Goal: Find specific page/section: Find specific page/section

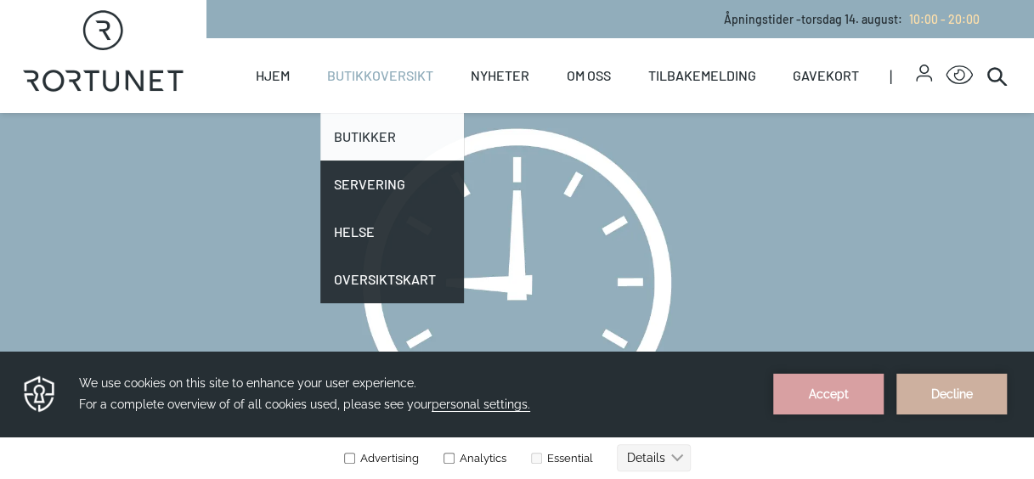
click at [389, 141] on link "Butikker" at bounding box center [392, 137] width 144 height 48
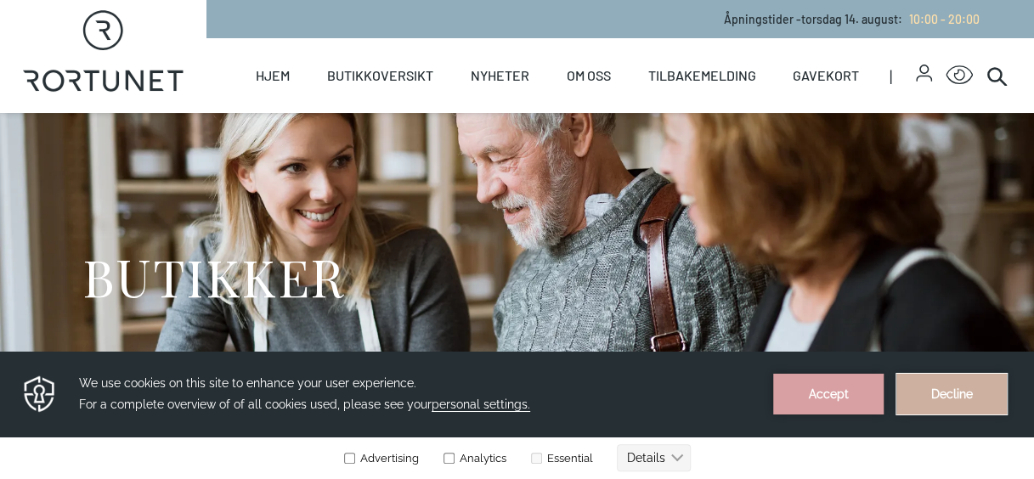
click at [964, 388] on button "Decline" at bounding box center [952, 394] width 110 height 41
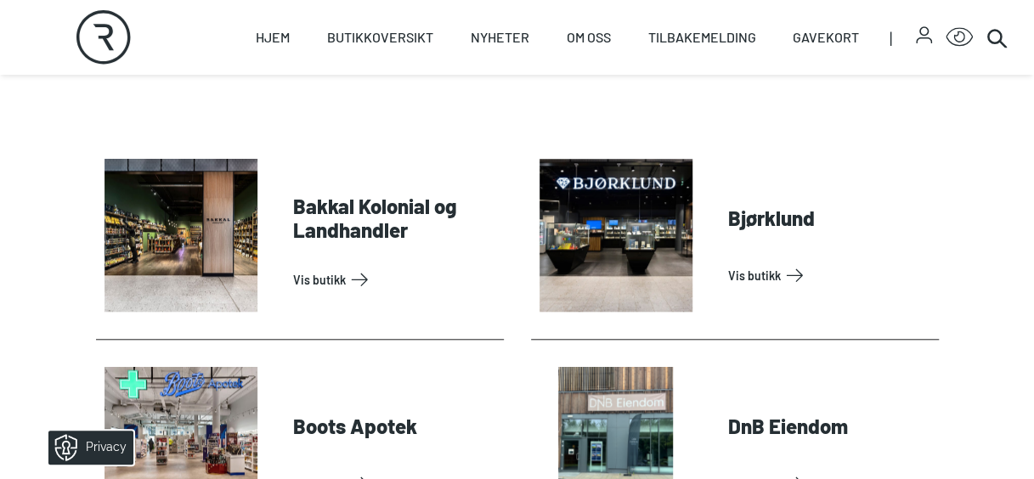
scroll to position [625, 0]
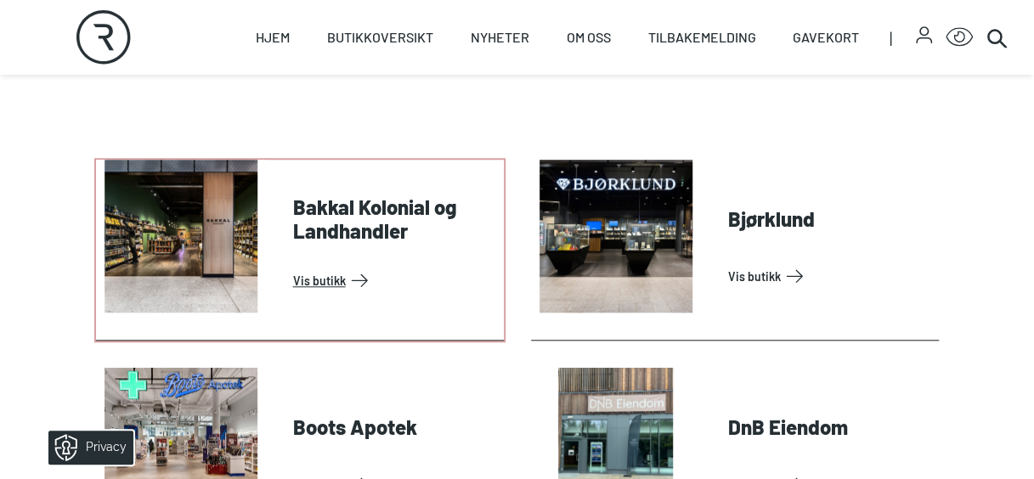
click at [342, 267] on link "Vis butikk" at bounding box center [395, 280] width 204 height 27
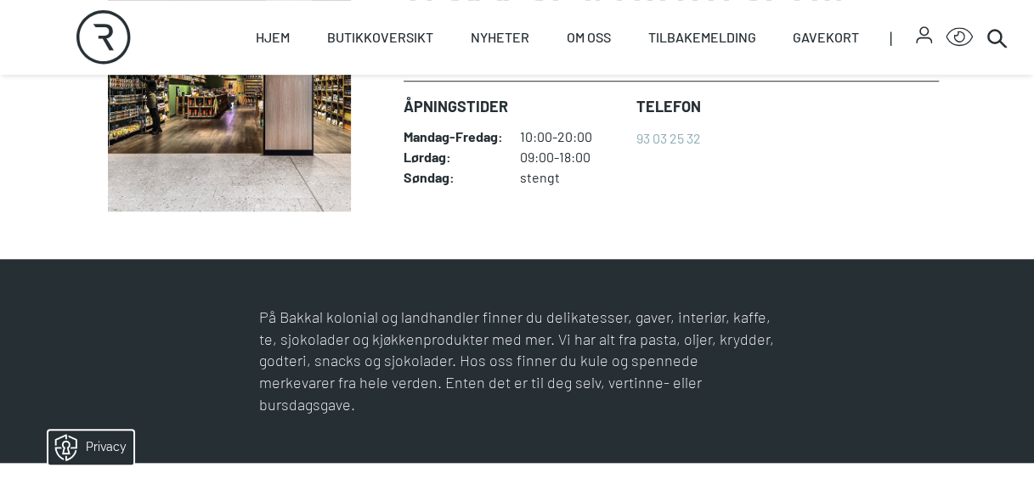
scroll to position [566, 0]
